Goal: Task Accomplishment & Management: Complete application form

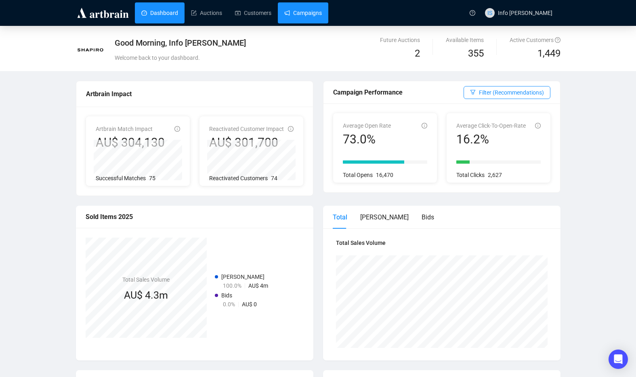
click at [300, 15] on link "Campaigns" at bounding box center [303, 12] width 38 height 21
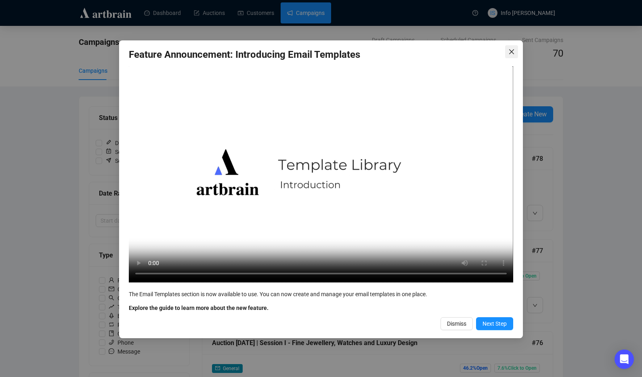
click at [508, 51] on icon "close" at bounding box center [511, 51] width 6 height 6
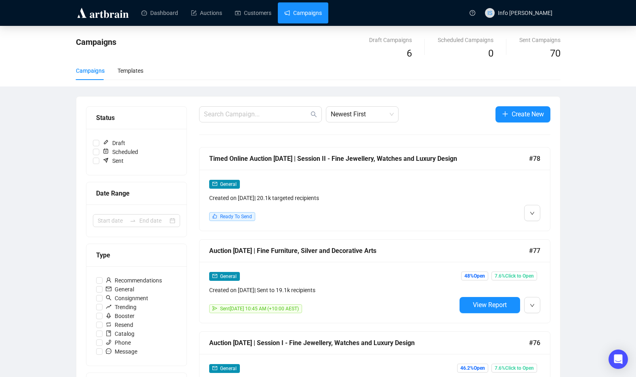
click at [372, 185] on div "General" at bounding box center [332, 183] width 247 height 9
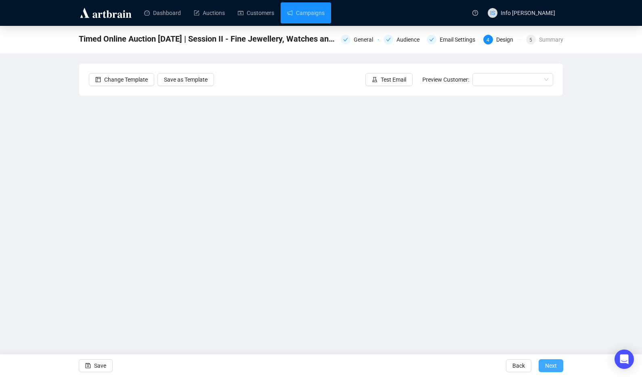
click at [548, 363] on span "Next" at bounding box center [551, 365] width 12 height 23
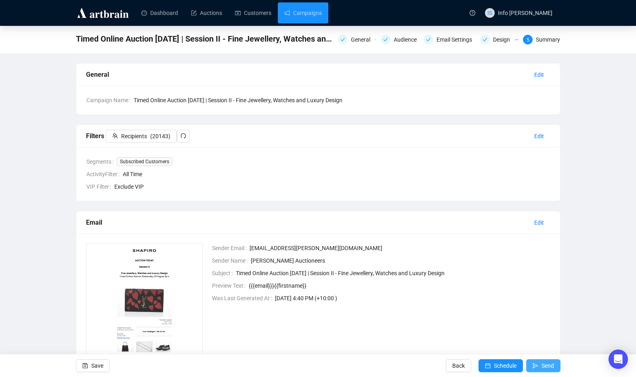
click at [540, 364] on button "Send" at bounding box center [543, 365] width 34 height 13
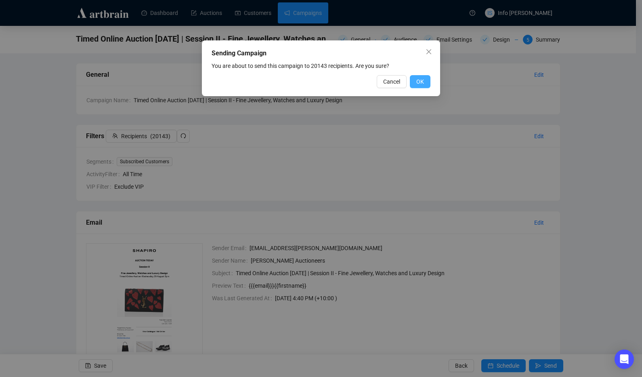
click at [425, 80] on button "OK" at bounding box center [420, 81] width 21 height 13
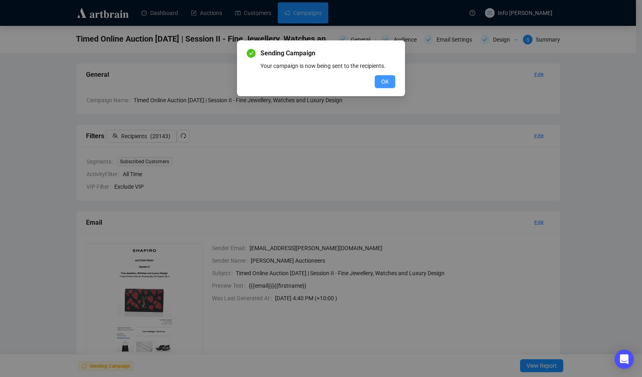
click at [388, 84] on span "OK" at bounding box center [385, 81] width 8 height 9
